Goal: Register for event/course

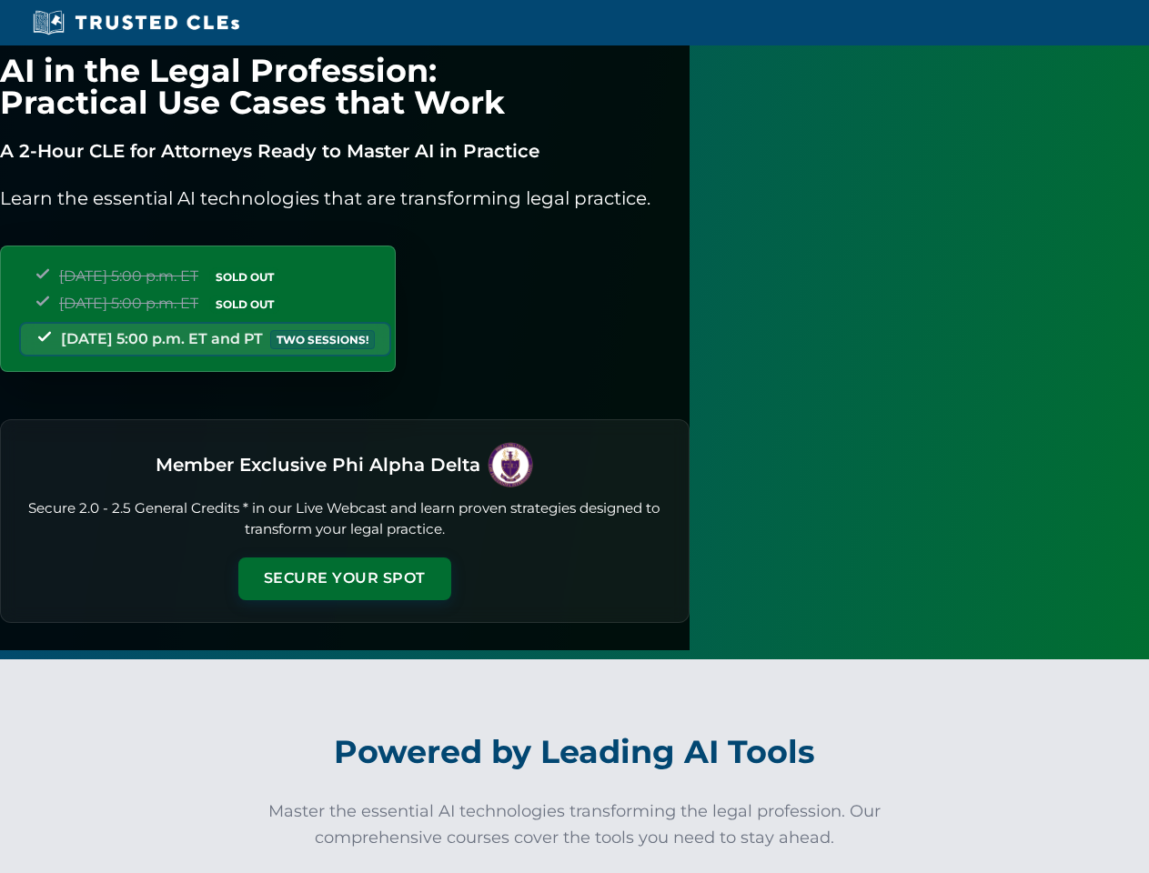
click at [451, 558] on button "Secure Your Spot" at bounding box center [344, 578] width 213 height 42
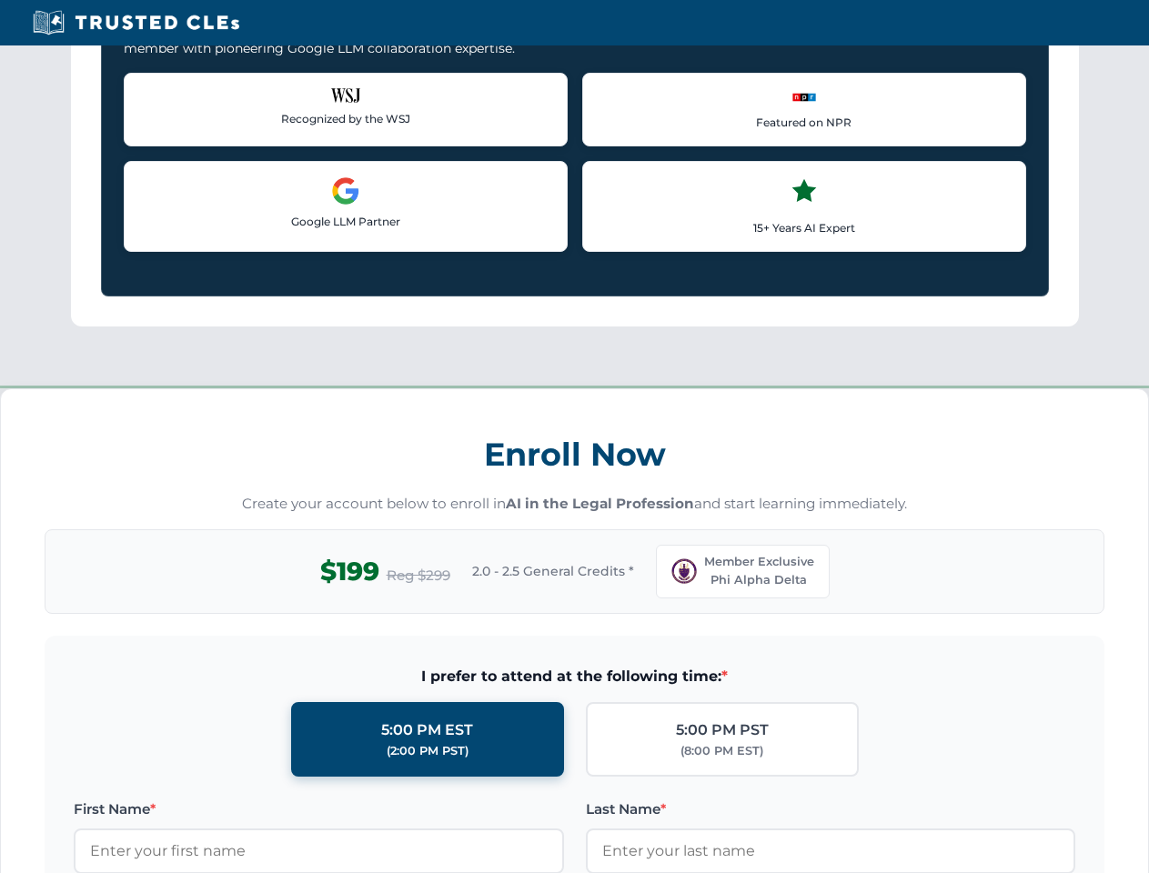
click at [517, 866] on div "Enroll Now Create your account below to enroll in AI in the Legal Profession an…" at bounding box center [574, 827] width 1149 height 878
